Goal: Information Seeking & Learning: Learn about a topic

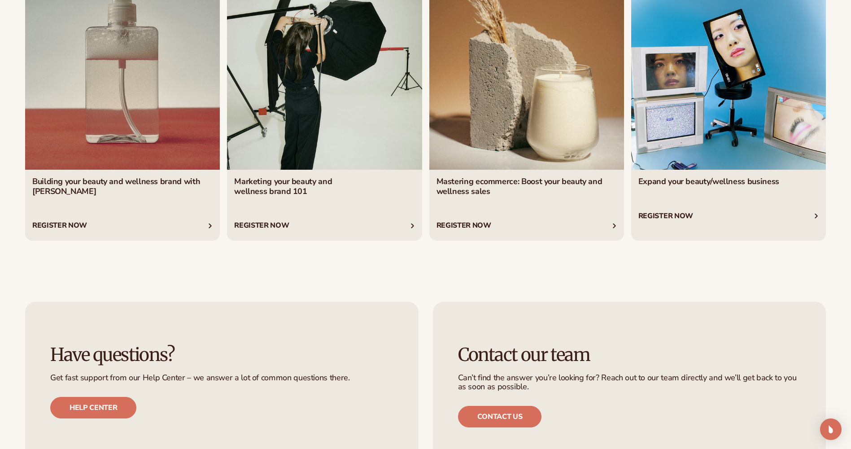
scroll to position [4054, 0]
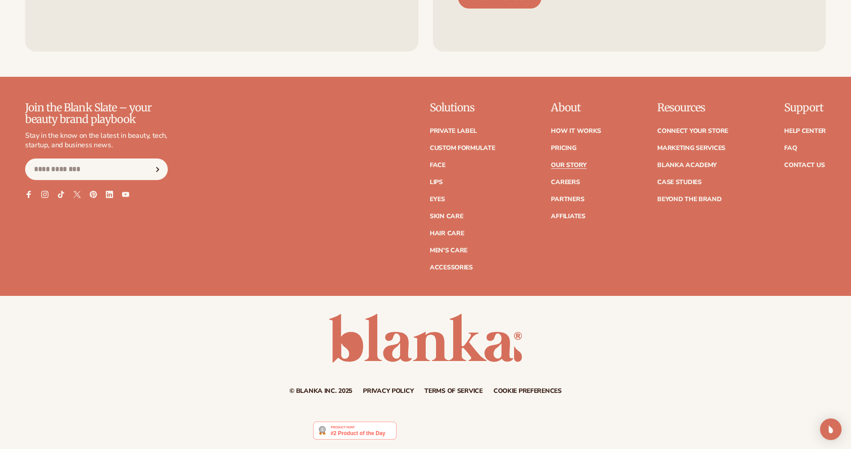
click at [569, 165] on link "Our Story" at bounding box center [568, 165] width 35 height 6
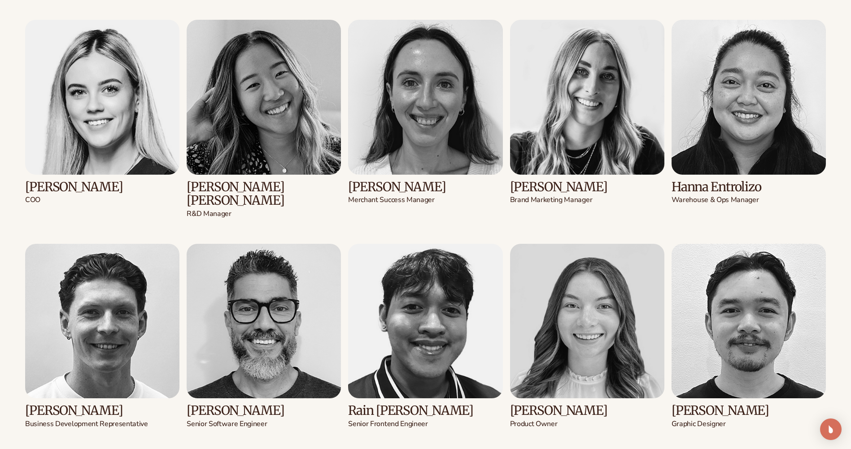
scroll to position [1481, 0]
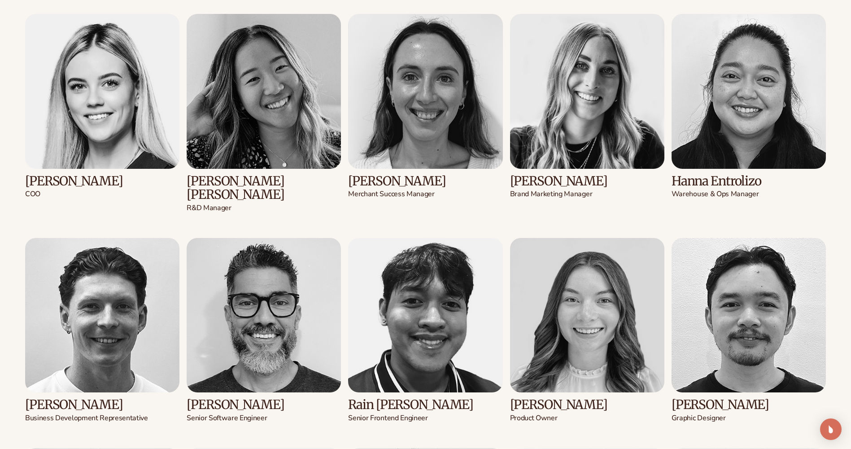
click at [131, 324] on img at bounding box center [102, 315] width 154 height 154
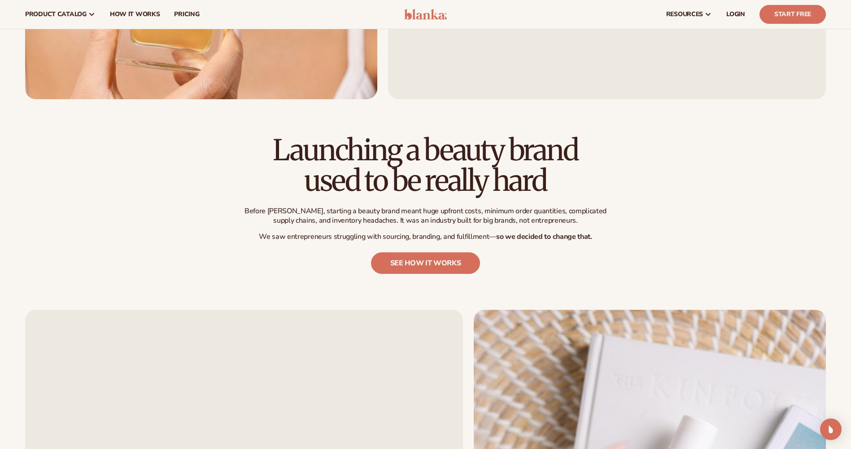
scroll to position [0, 0]
